Goal: Information Seeking & Learning: Learn about a topic

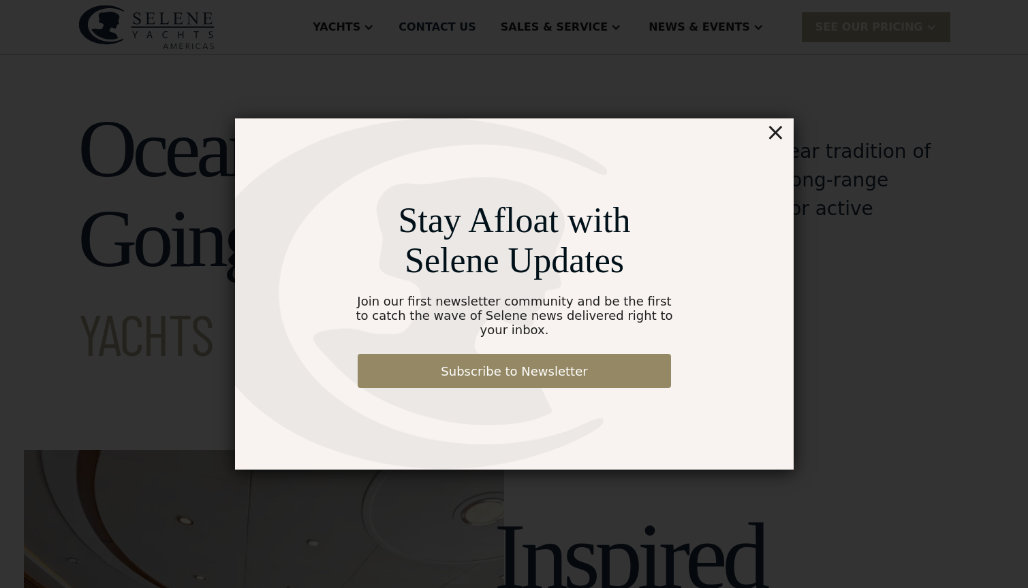
click at [776, 136] on div "×" at bounding box center [775, 131] width 20 height 27
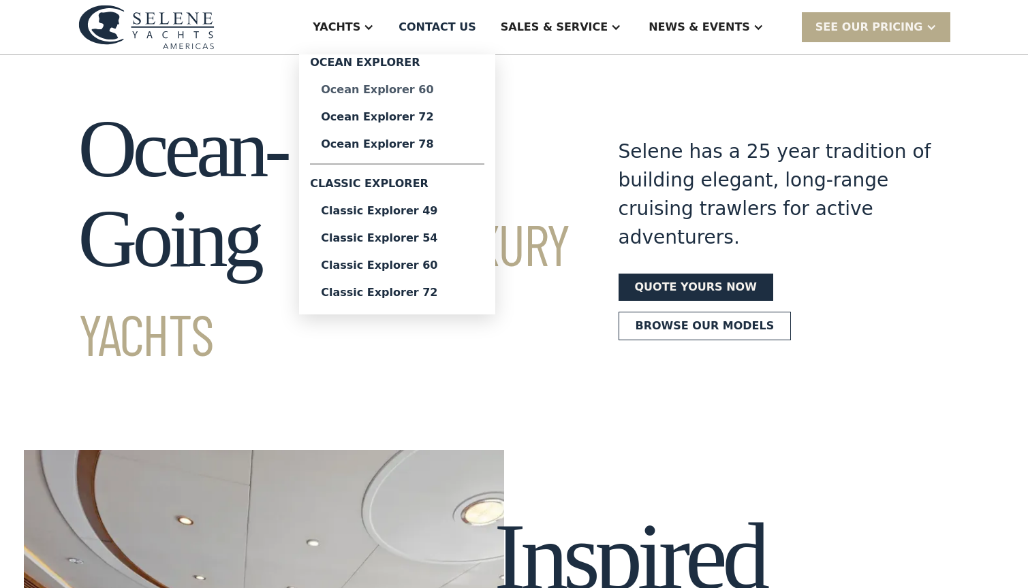
click at [424, 86] on div "Ocean Explorer 60" at bounding box center [397, 89] width 153 height 11
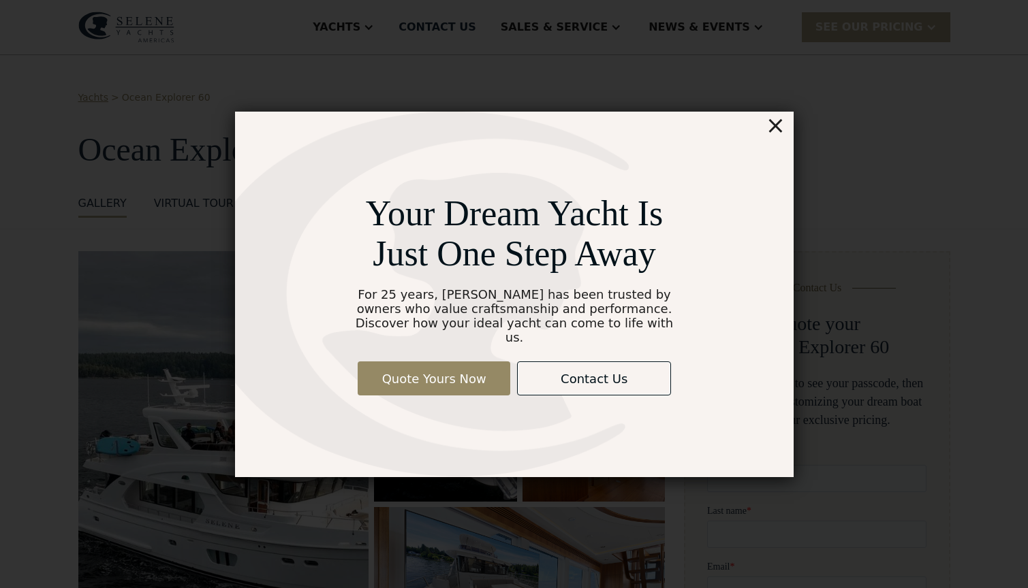
click at [776, 136] on div "×" at bounding box center [775, 125] width 20 height 27
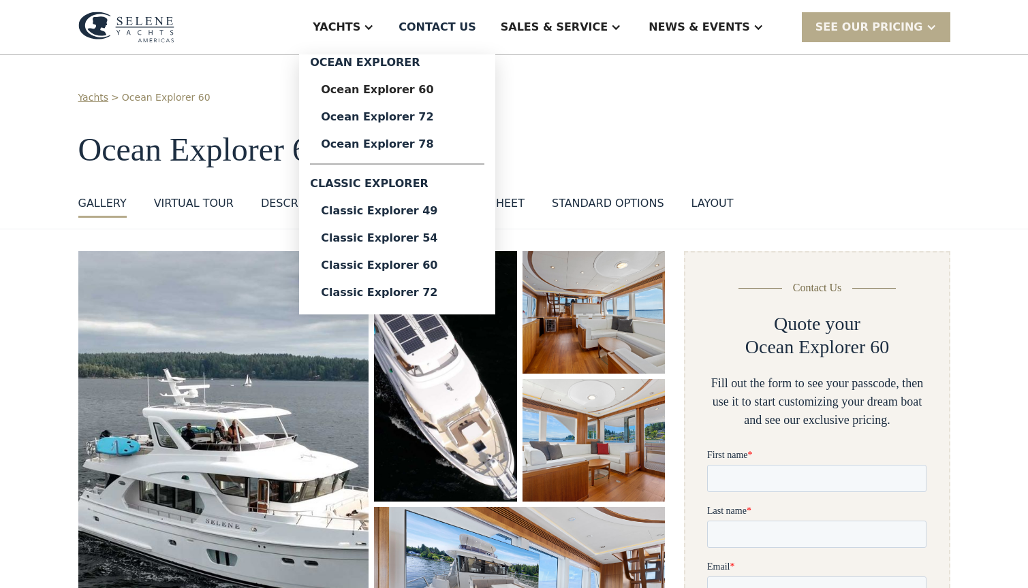
click at [360, 25] on div "Yachts" at bounding box center [337, 27] width 48 height 16
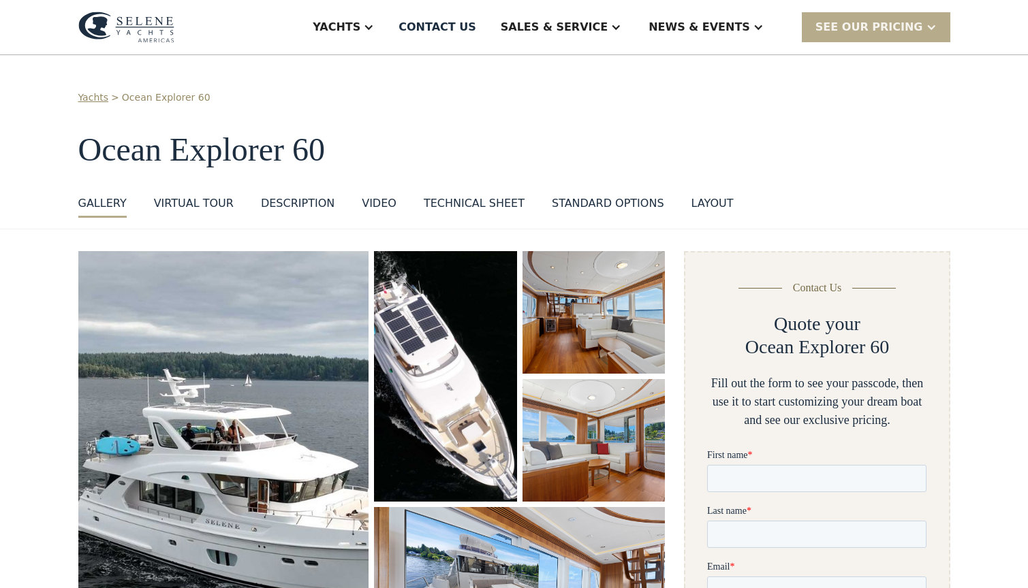
click at [819, 140] on h1 "Ocean Explorer 60" at bounding box center [514, 150] width 872 height 36
click at [814, 171] on div "Yachts > Ocean Explorer 60 Ocean Explorer 60 GALLERY GALLERY VIRTUAL TOUR DESCR…" at bounding box center [514, 154] width 872 height 127
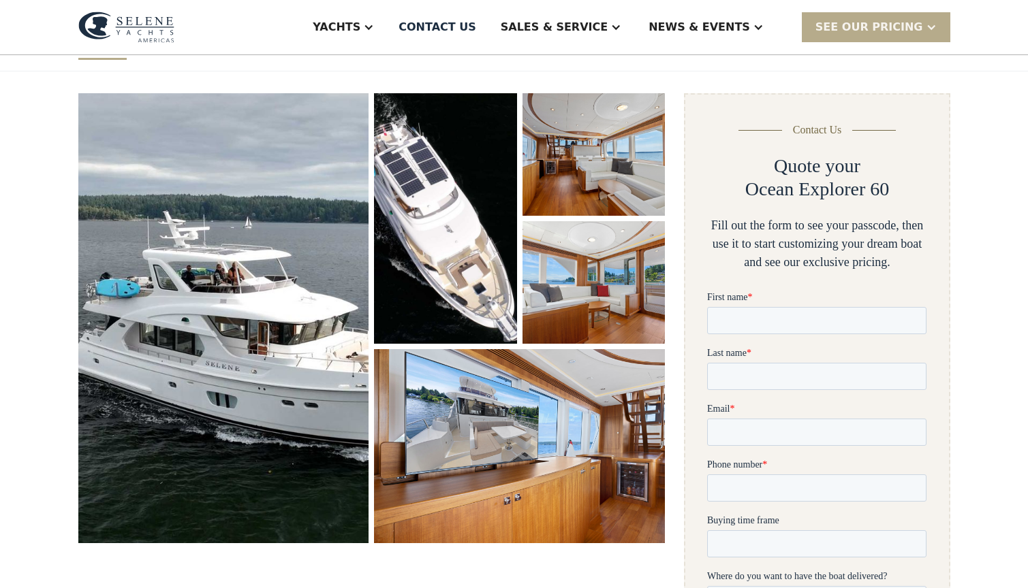
scroll to position [222, 0]
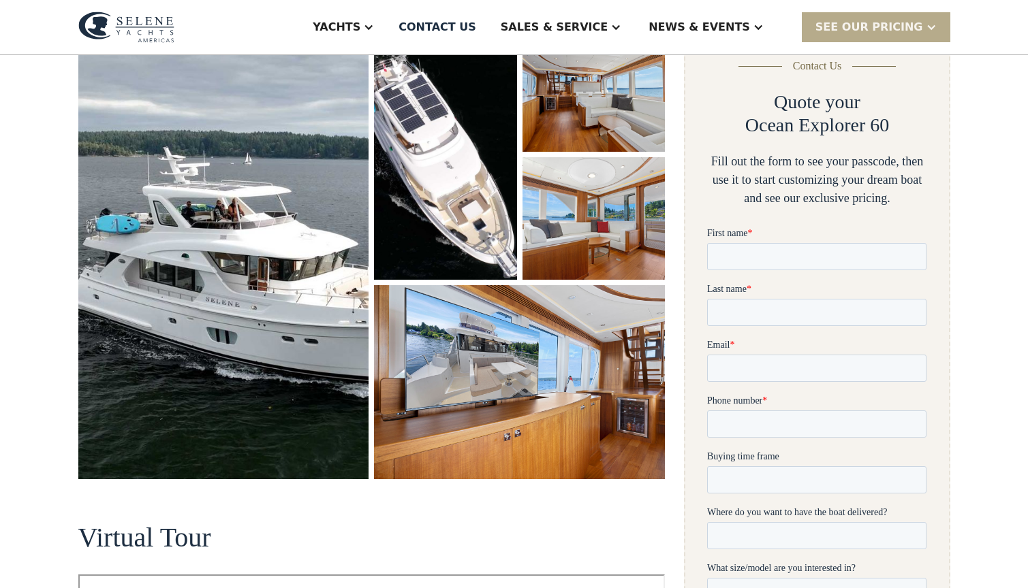
click at [439, 208] on img "open lightbox" at bounding box center [445, 154] width 142 height 251
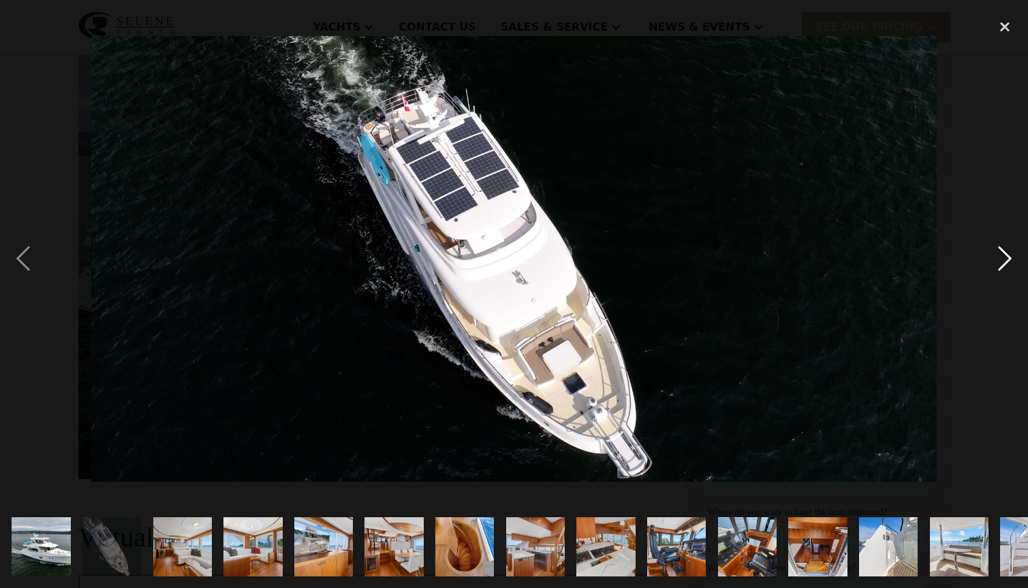
click at [1013, 266] on div "next image" at bounding box center [1004, 259] width 46 height 494
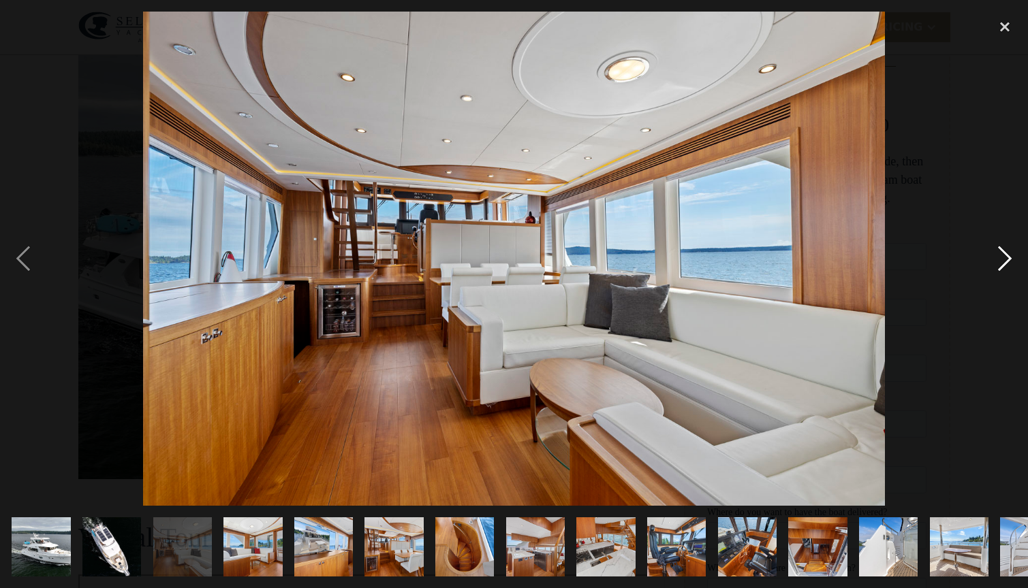
click at [1008, 266] on div "next image" at bounding box center [1004, 259] width 46 height 494
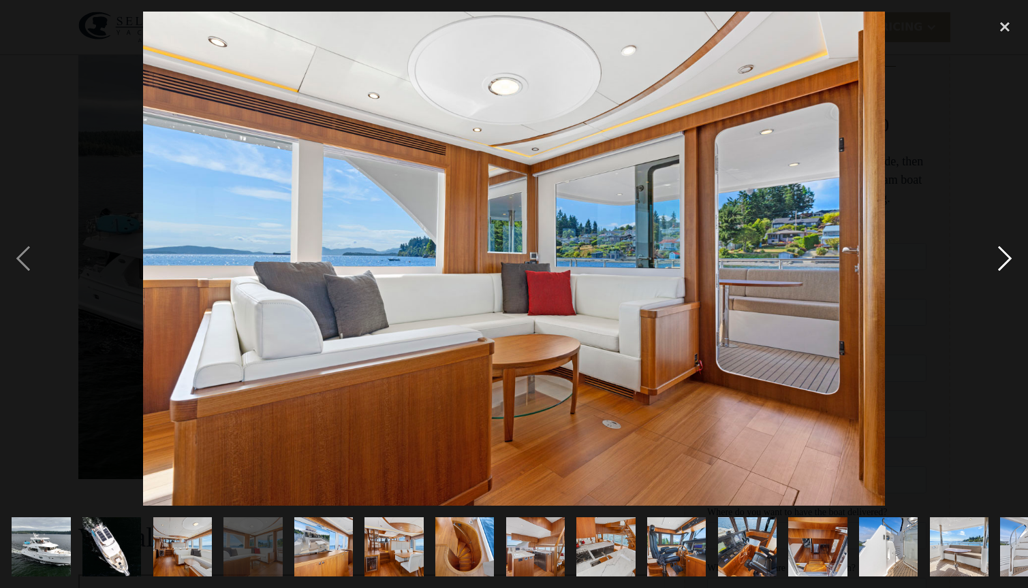
click at [1008, 266] on div "next image" at bounding box center [1004, 259] width 46 height 494
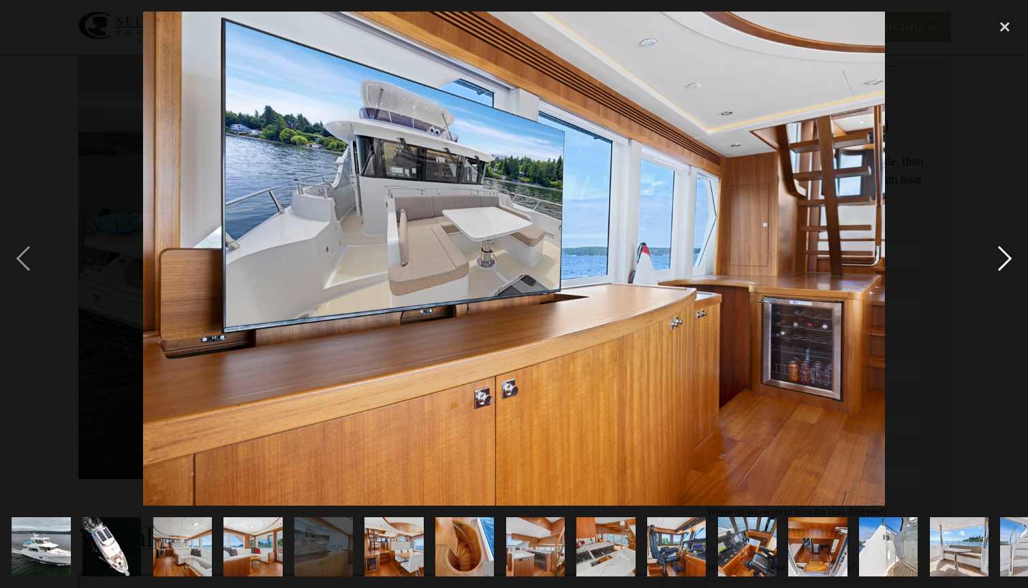
click at [1008, 266] on div "next image" at bounding box center [1004, 259] width 46 height 494
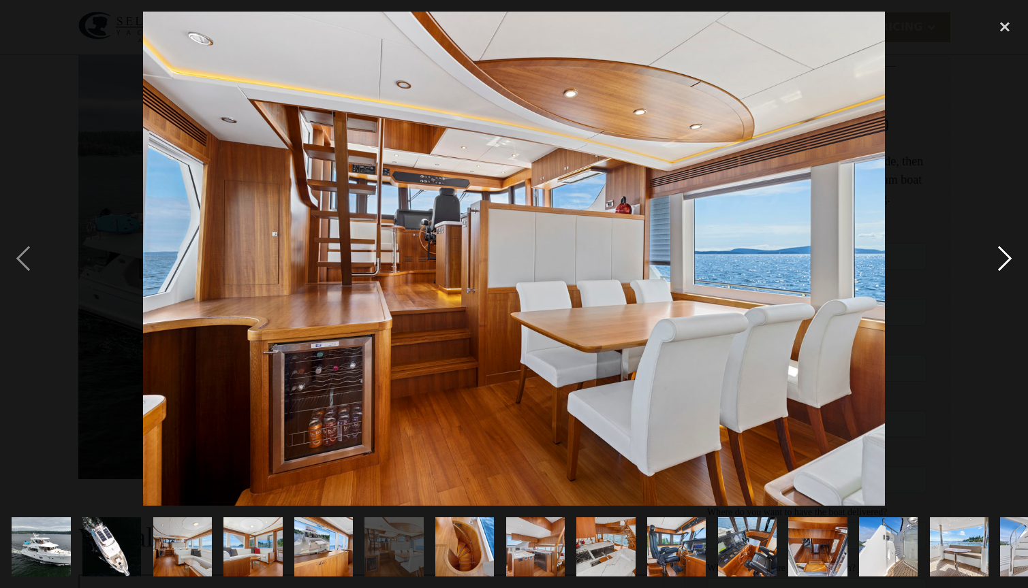
click at [1008, 266] on div "next image" at bounding box center [1004, 259] width 46 height 494
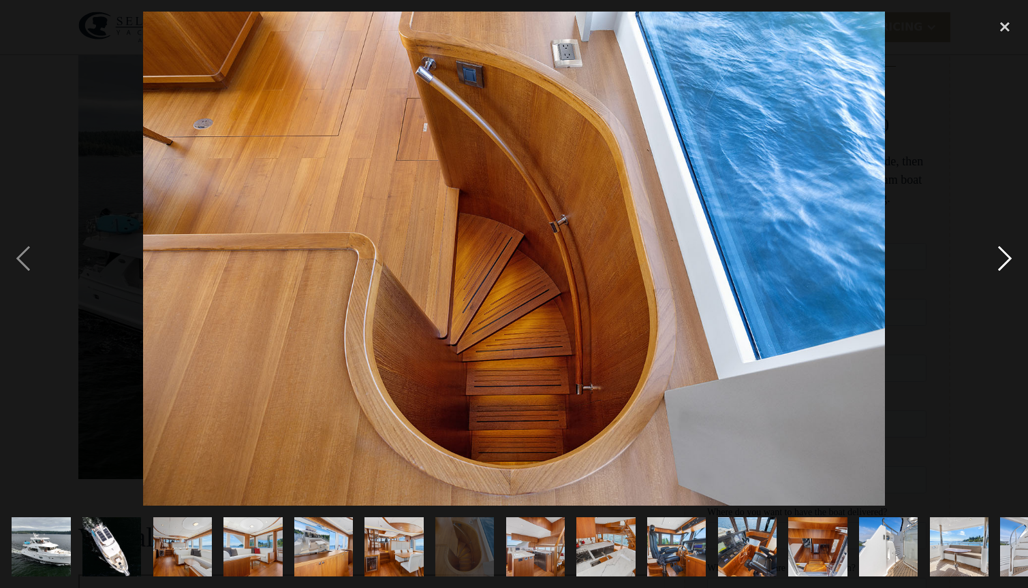
click at [1008, 266] on div "next image" at bounding box center [1004, 259] width 46 height 494
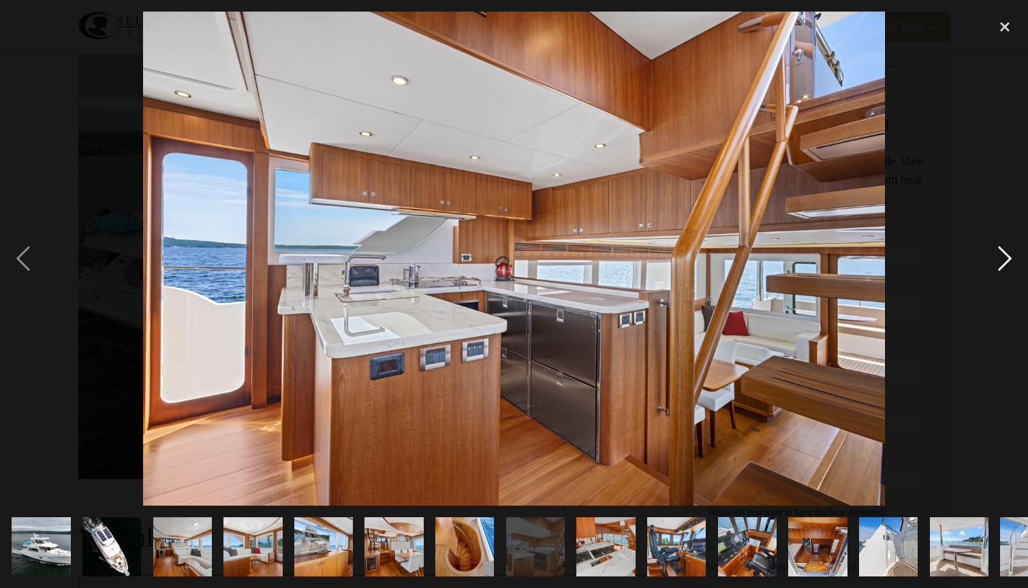
click at [1008, 266] on div "next image" at bounding box center [1004, 259] width 46 height 494
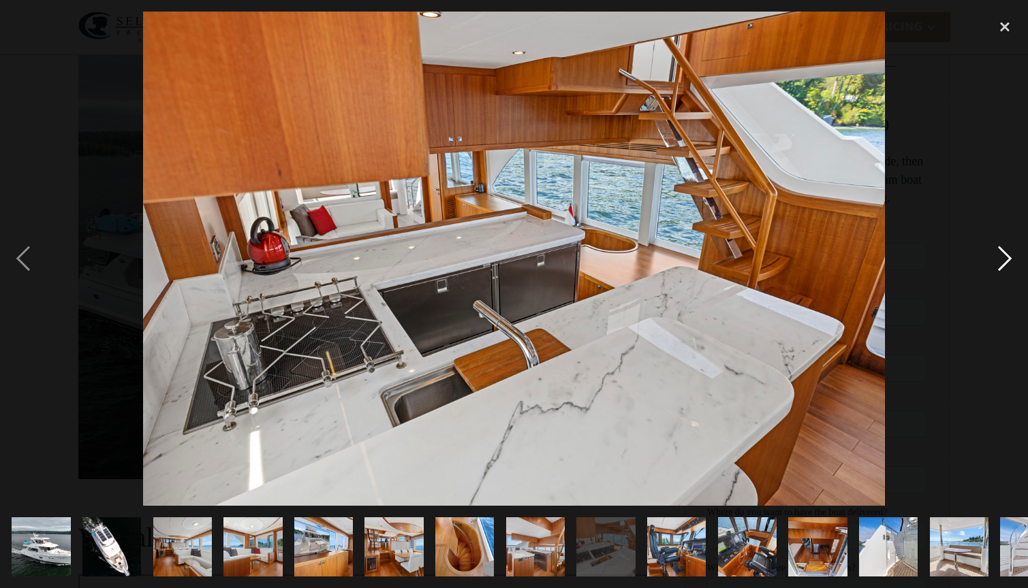
click at [1008, 266] on div "next image" at bounding box center [1004, 259] width 46 height 494
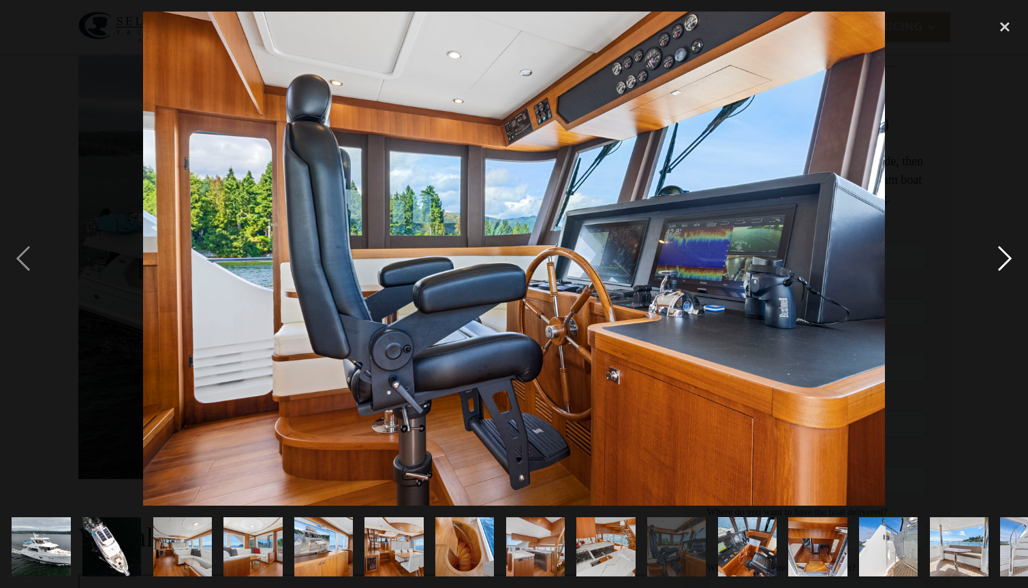
click at [1008, 266] on div "next image" at bounding box center [1004, 259] width 46 height 494
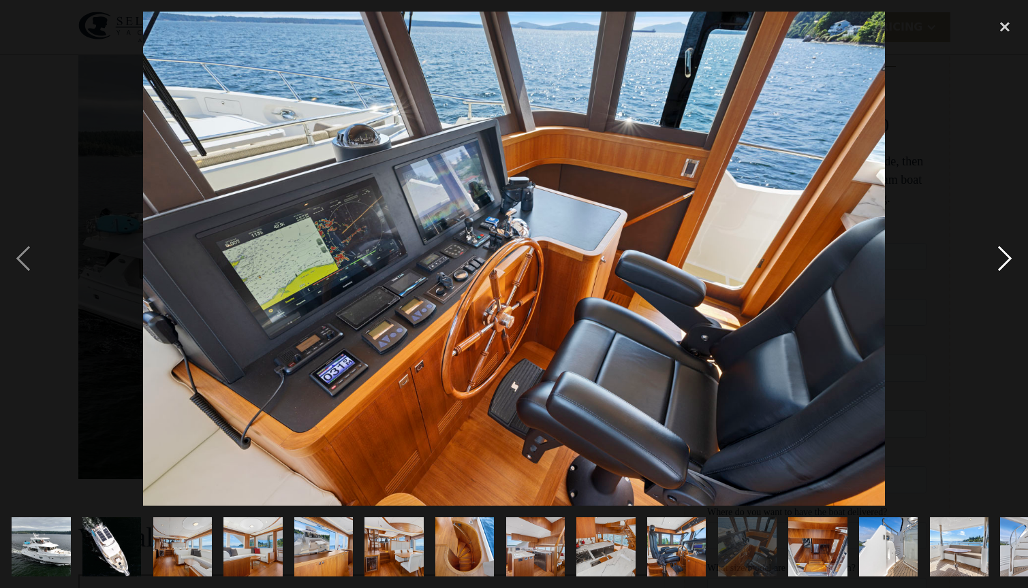
click at [1008, 266] on div "next image" at bounding box center [1004, 259] width 46 height 494
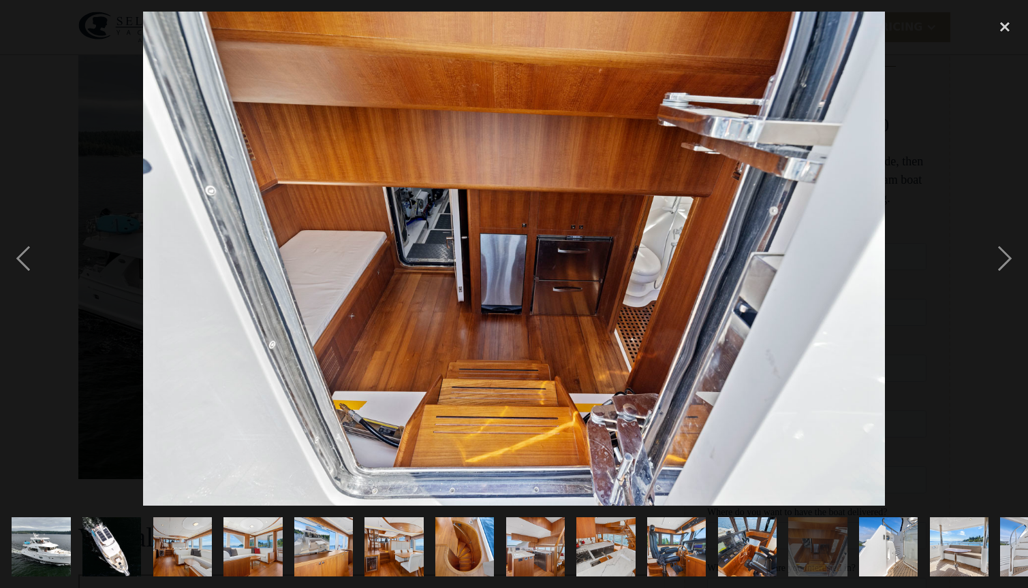
click at [1002, 8] on div at bounding box center [514, 294] width 1028 height 588
click at [1002, 30] on div "close lightbox" at bounding box center [1004, 27] width 46 height 30
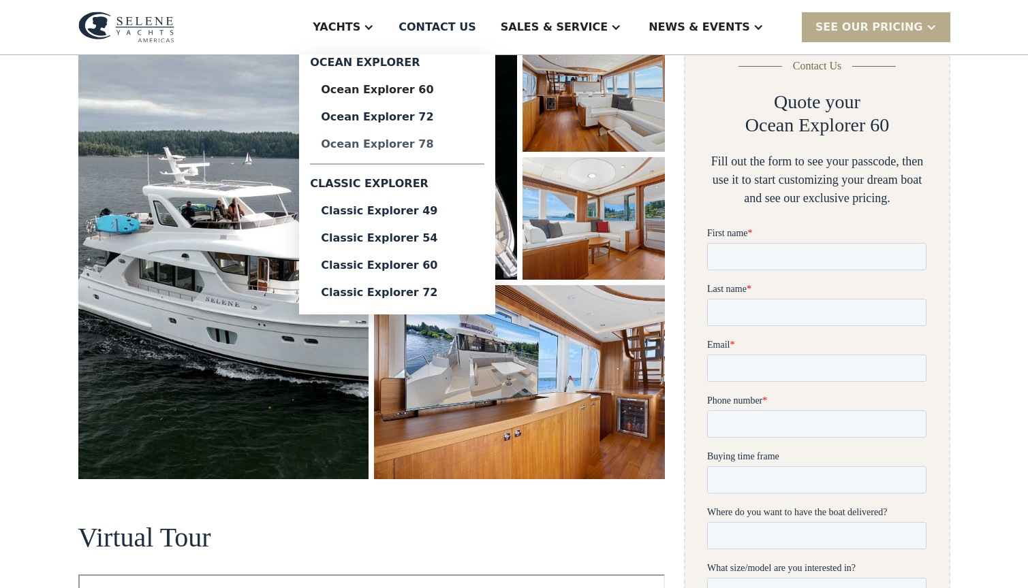
click at [452, 149] on div "Ocean Explorer 78" at bounding box center [397, 144] width 153 height 11
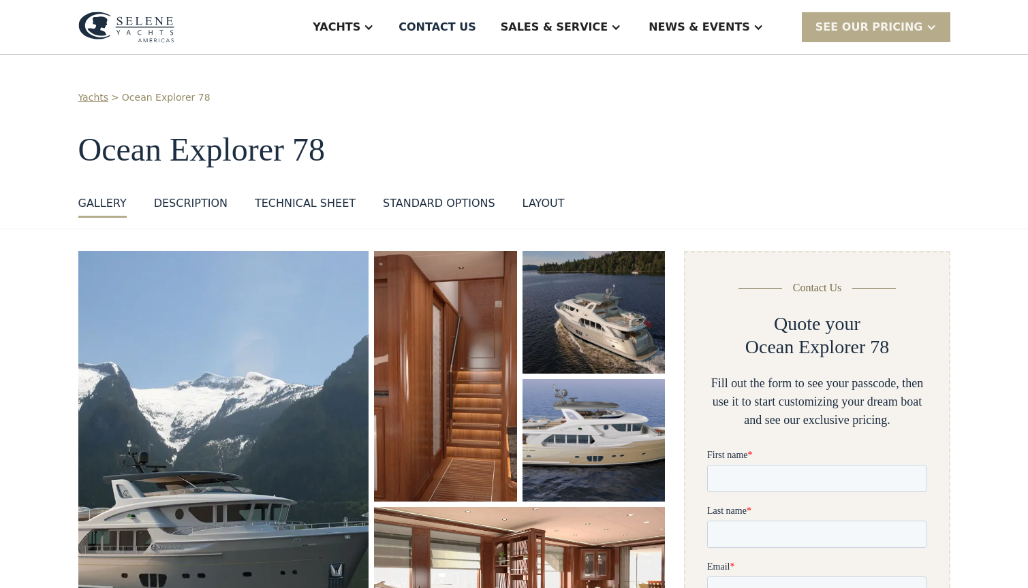
scroll to position [245, 0]
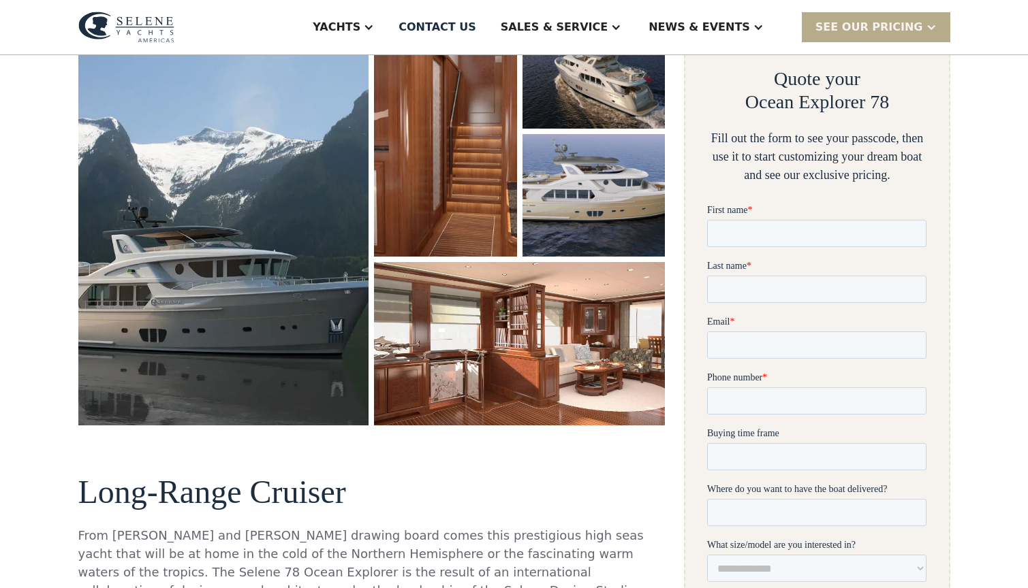
click at [306, 217] on img "open lightbox" at bounding box center [223, 215] width 291 height 419
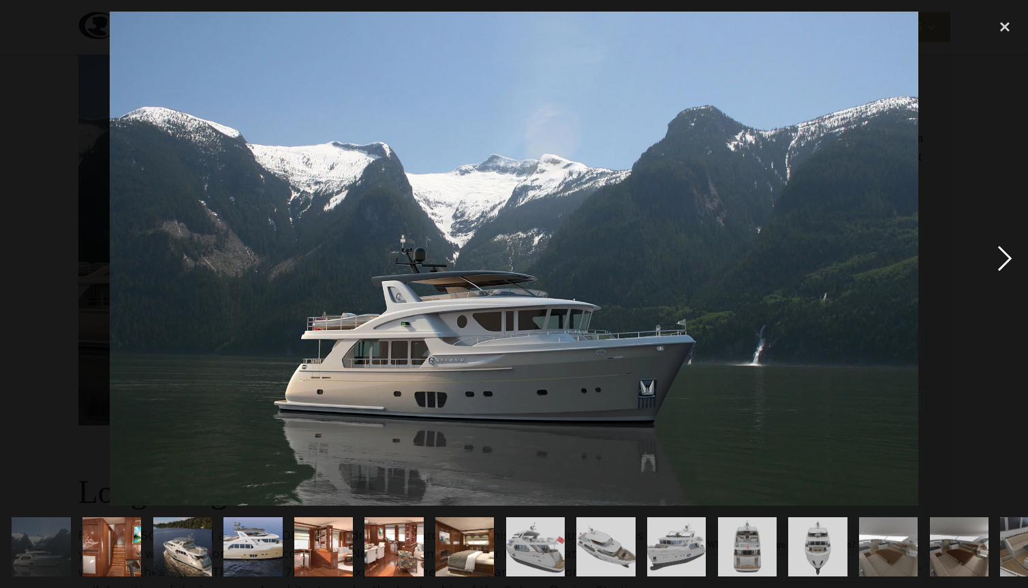
click at [995, 249] on div "next image" at bounding box center [1004, 259] width 46 height 494
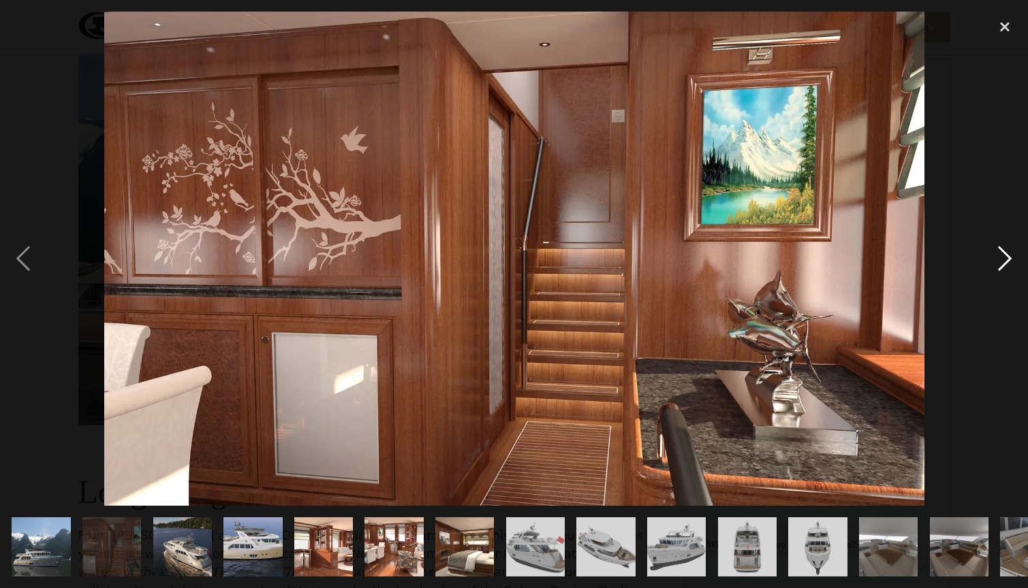
click at [995, 249] on div "next image" at bounding box center [1004, 259] width 46 height 494
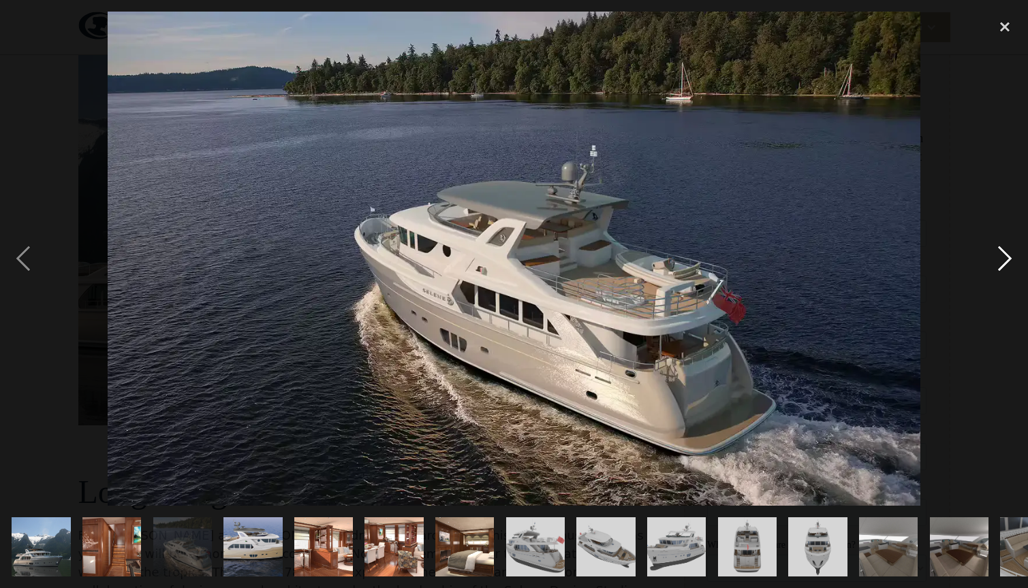
click at [995, 249] on div "next image" at bounding box center [1004, 259] width 46 height 494
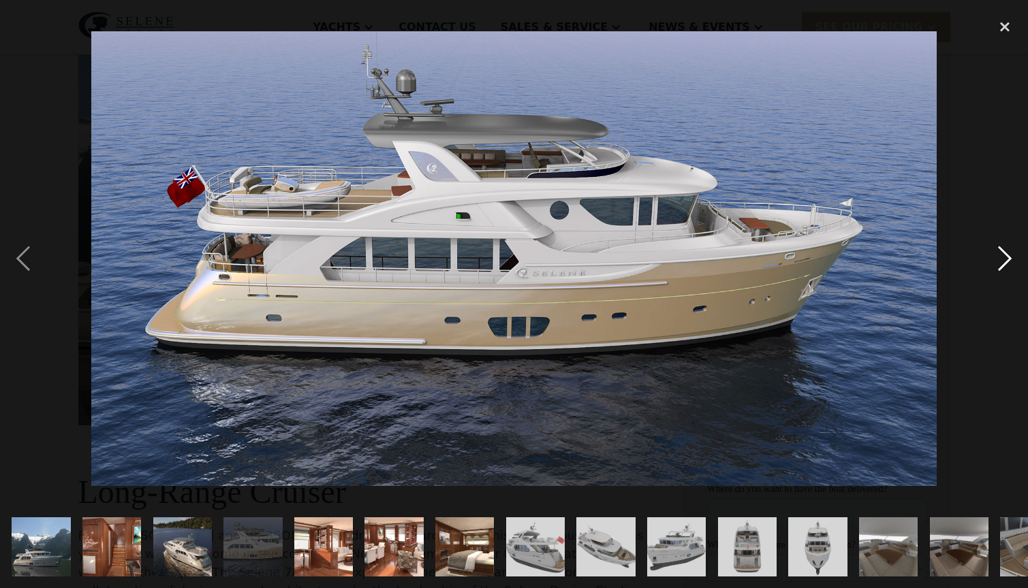
click at [995, 249] on div "next image" at bounding box center [1004, 259] width 46 height 494
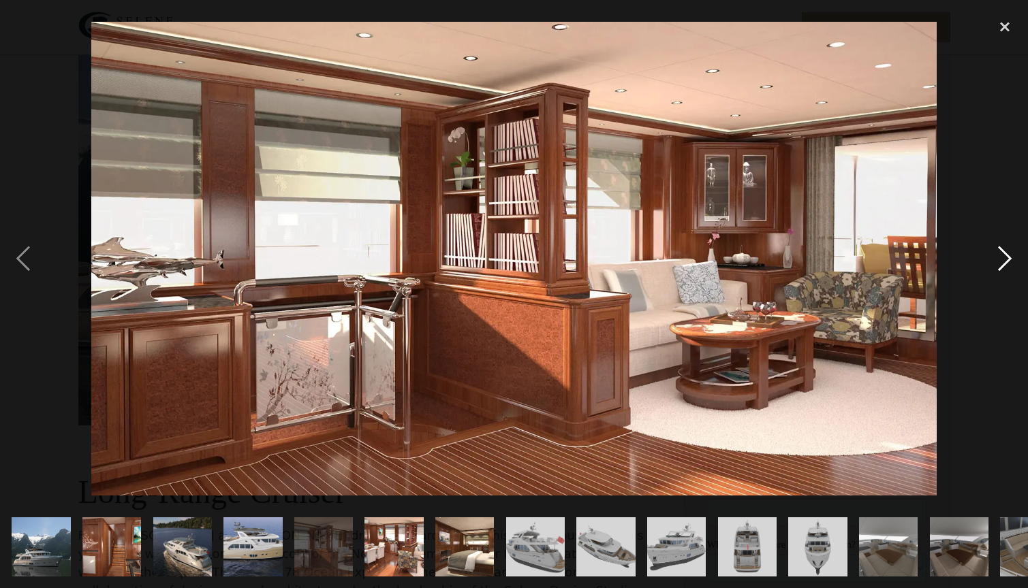
click at [995, 249] on div "next image" at bounding box center [1004, 259] width 46 height 494
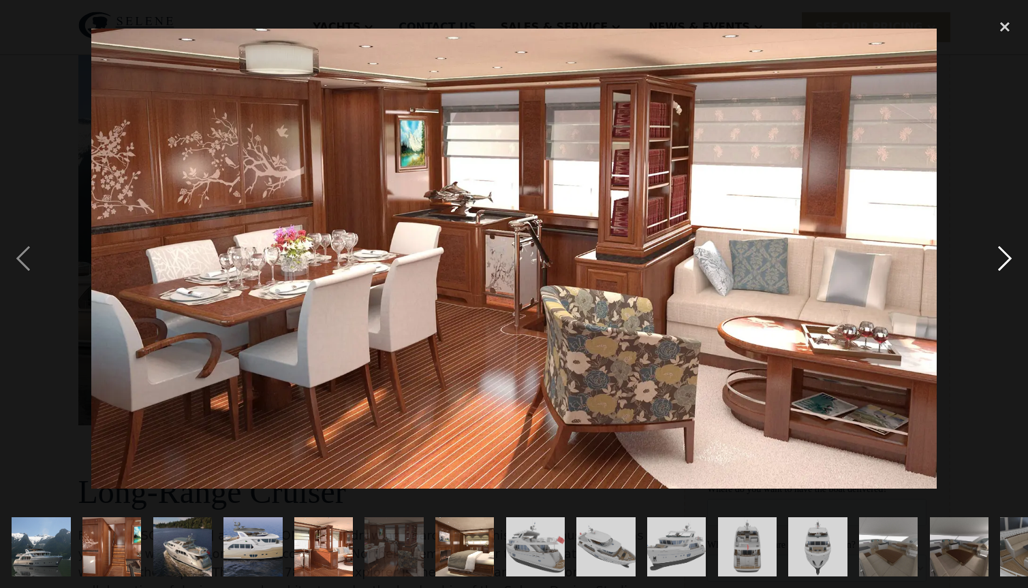
click at [995, 249] on div "next image" at bounding box center [1004, 259] width 46 height 494
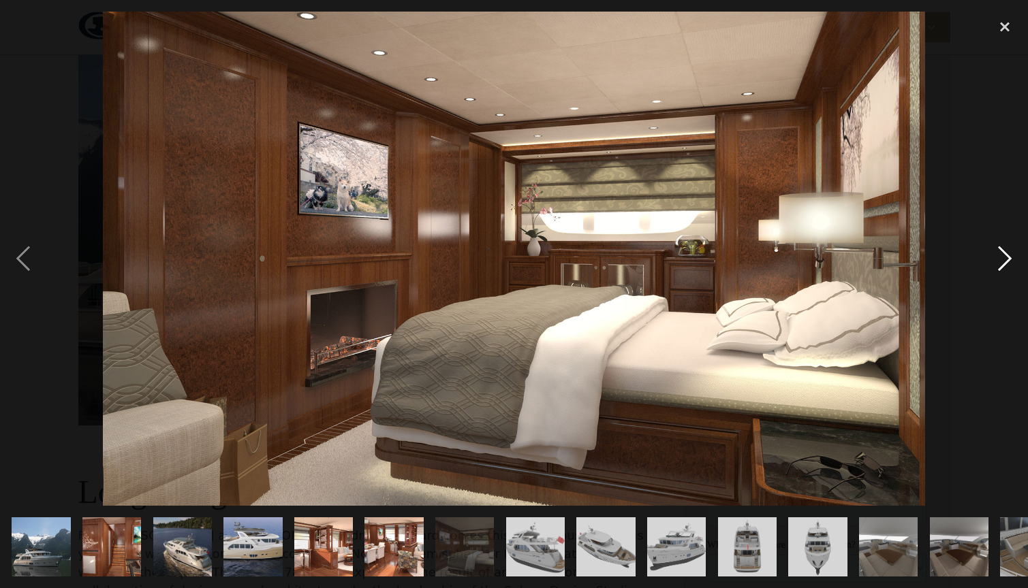
click at [995, 249] on div "next image" at bounding box center [1004, 259] width 46 height 494
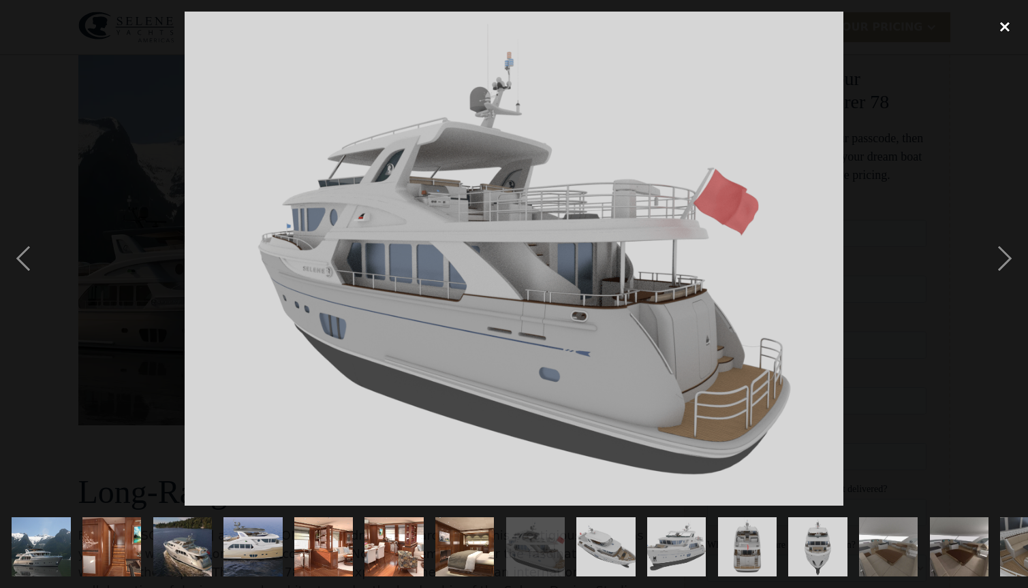
click at [1008, 28] on div "close lightbox" at bounding box center [1004, 27] width 46 height 30
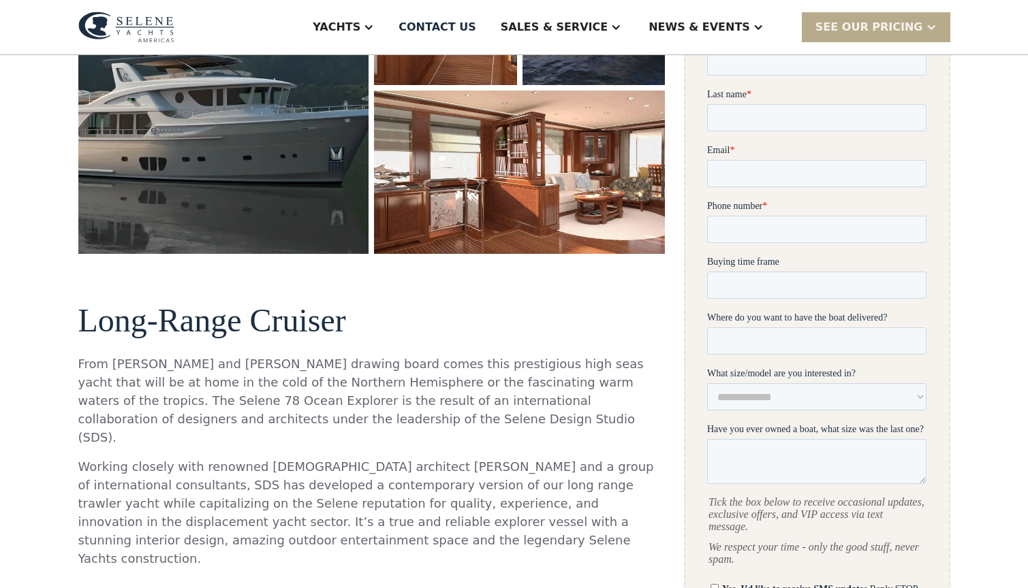
scroll to position [0, 0]
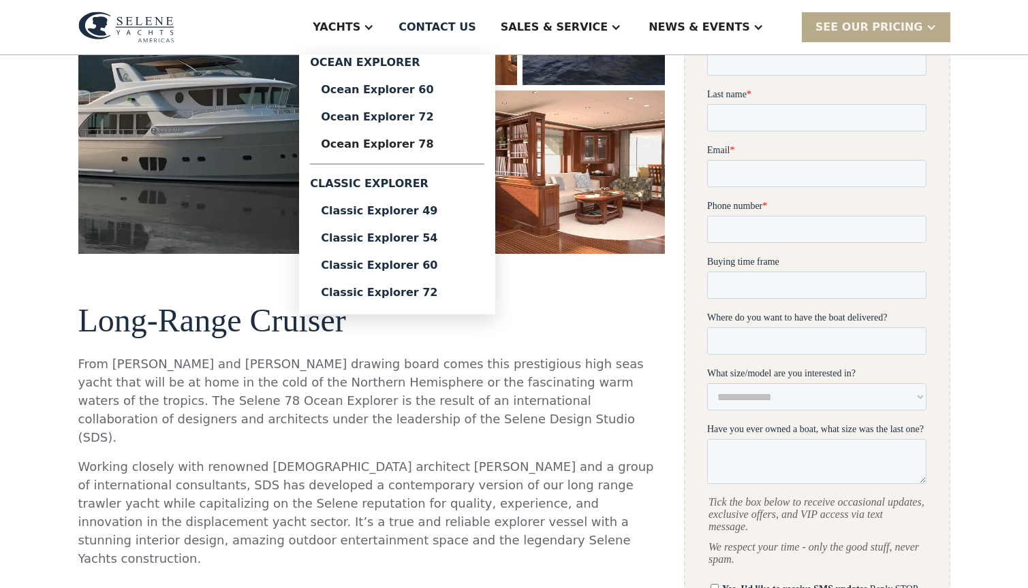
click at [387, 37] on div "Yachts" at bounding box center [343, 27] width 89 height 54
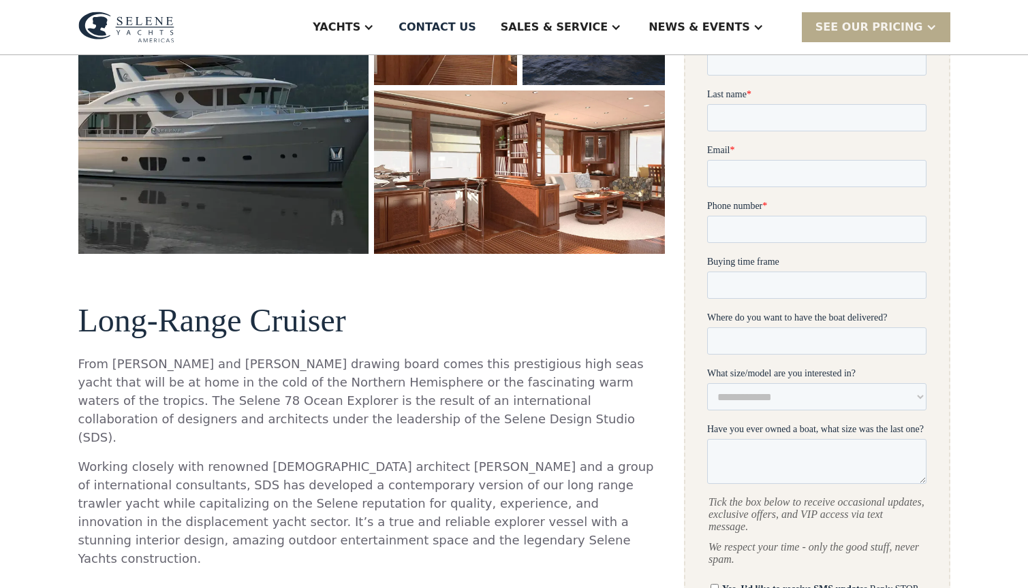
click at [360, 24] on div "Yachts" at bounding box center [337, 27] width 48 height 16
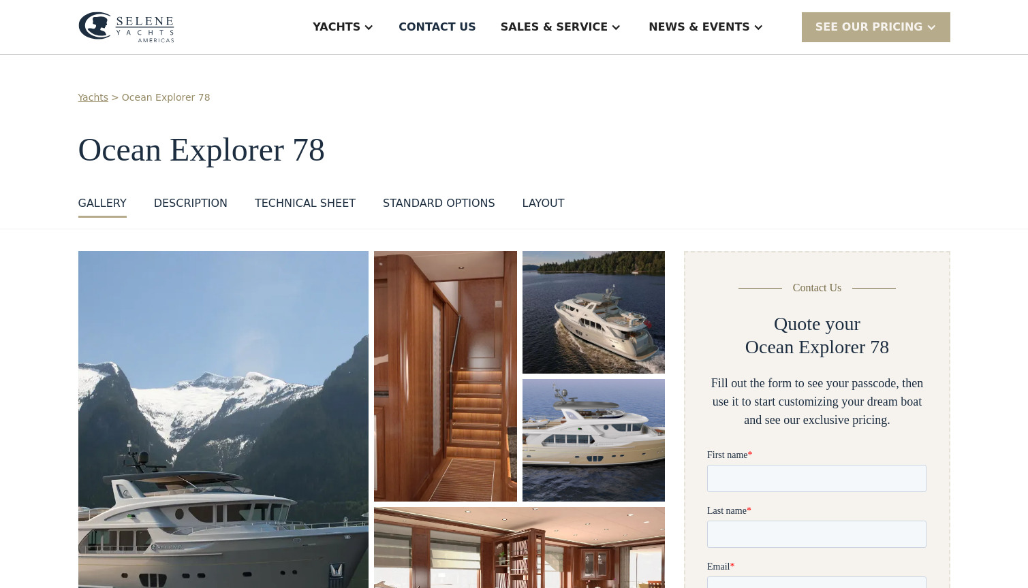
click at [96, 98] on link "Yachts" at bounding box center [93, 98] width 31 height 14
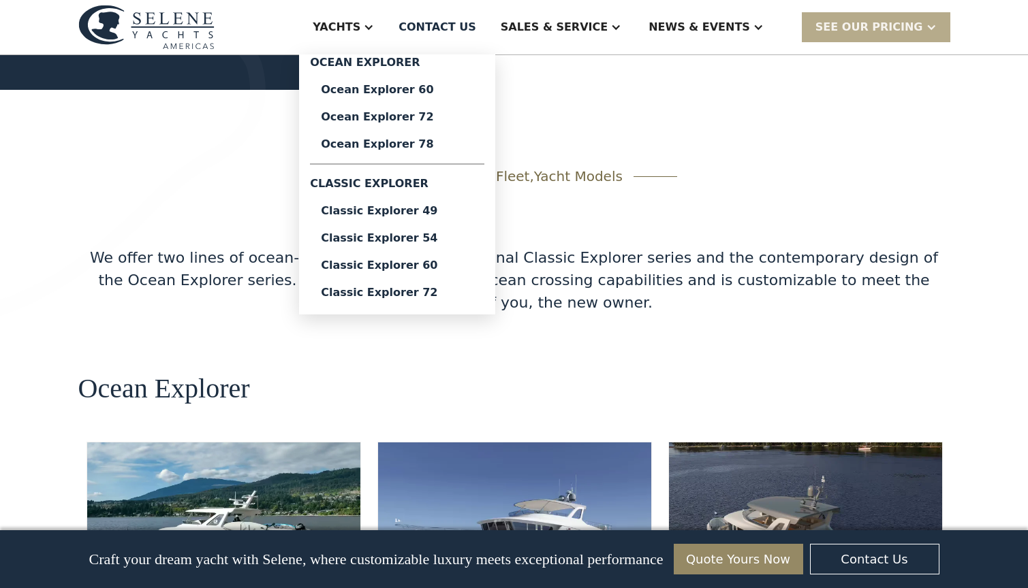
click at [387, 37] on div "Yachts" at bounding box center [343, 27] width 89 height 54
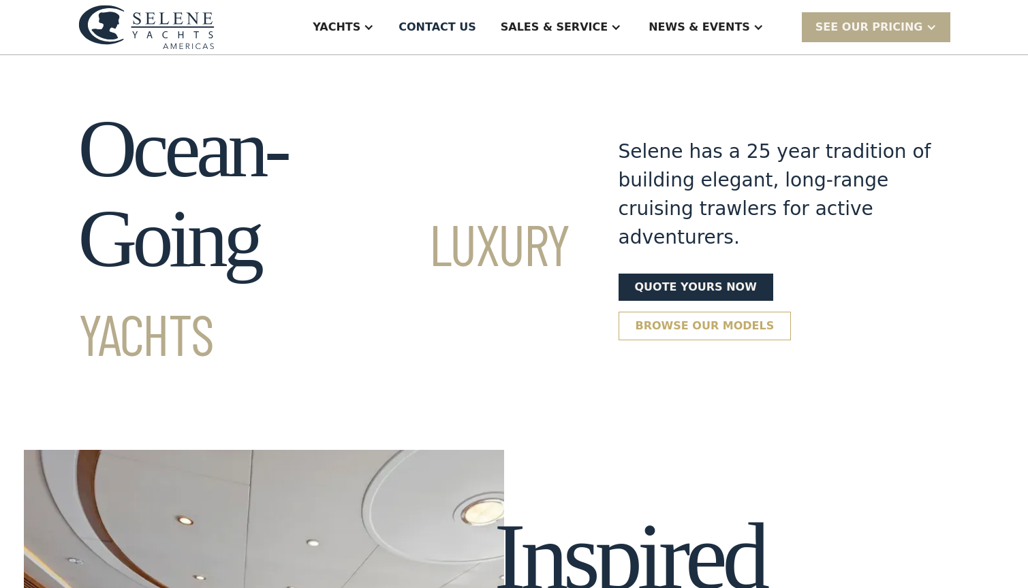
click at [677, 312] on link "Browse our models" at bounding box center [704, 326] width 173 height 29
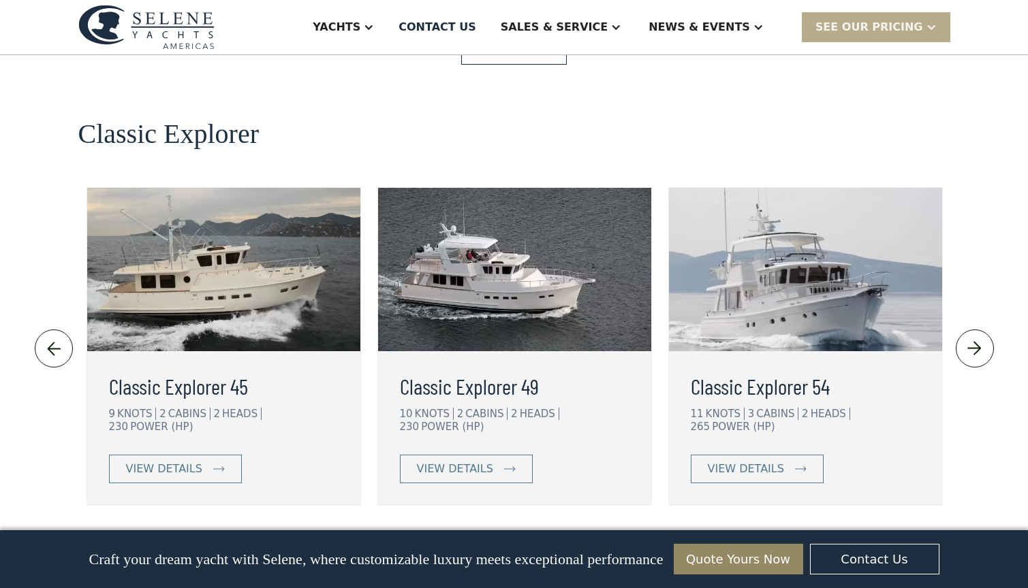
scroll to position [2943, 0]
